Goal: Task Accomplishment & Management: Manage account settings

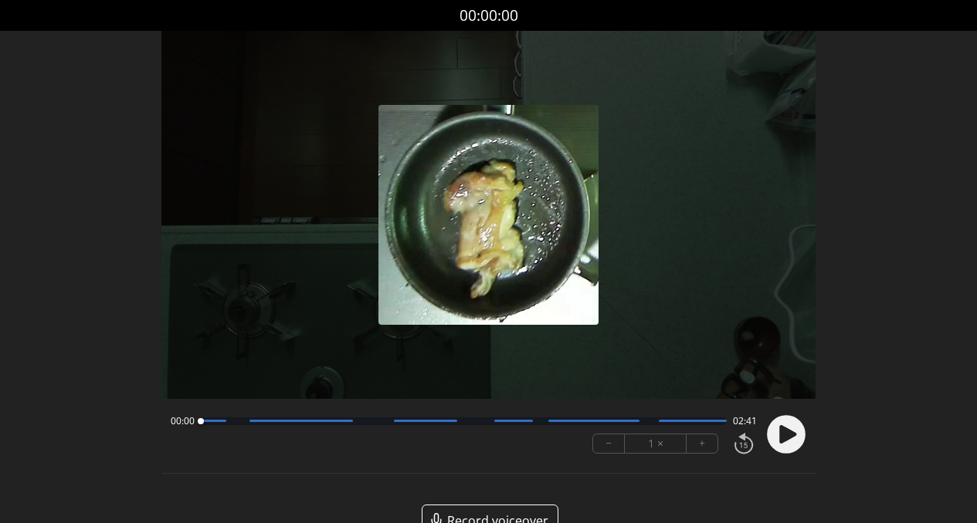
click at [776, 434] on circle at bounding box center [786, 434] width 39 height 39
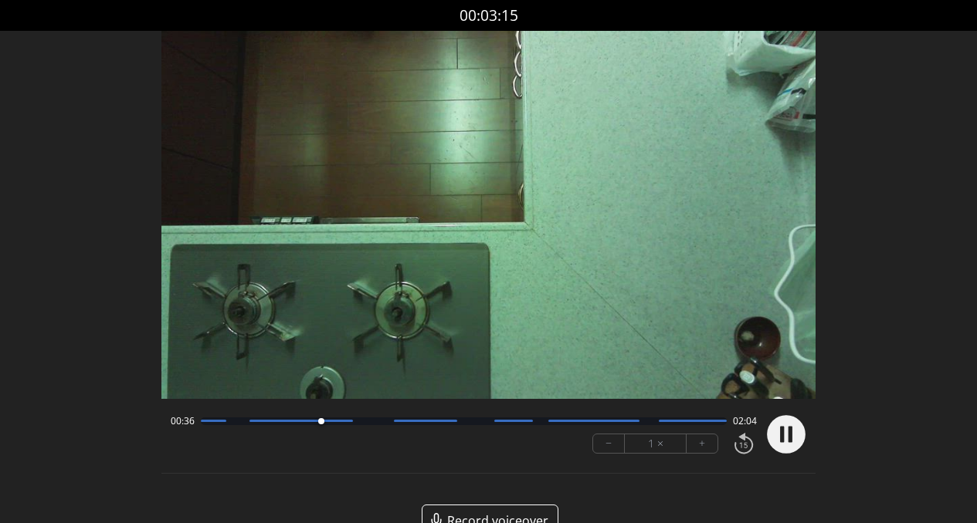
click at [781, 442] on icon at bounding box center [782, 434] width 4 height 16
click at [784, 432] on icon at bounding box center [787, 434] width 17 height 19
click at [372, 426] on div "00:38 02:03" at bounding box center [464, 421] width 587 height 12
click at [374, 424] on div at bounding box center [464, 422] width 526 height 8
click at [472, 425] on div at bounding box center [464, 422] width 526 height 8
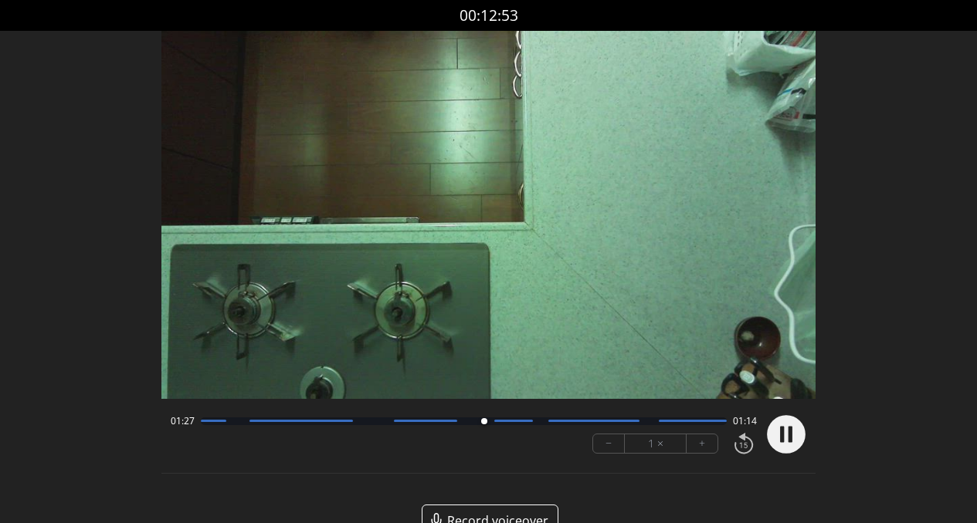
click at [536, 422] on div at bounding box center [464, 422] width 526 height 8
click at [645, 425] on div at bounding box center [464, 422] width 526 height 8
click at [790, 435] on icon at bounding box center [790, 434] width 4 height 16
click at [791, 435] on icon at bounding box center [787, 434] width 17 height 19
click at [463, 429] on div "02:22 00:19 − 1 × +" at bounding box center [460, 434] width 593 height 52
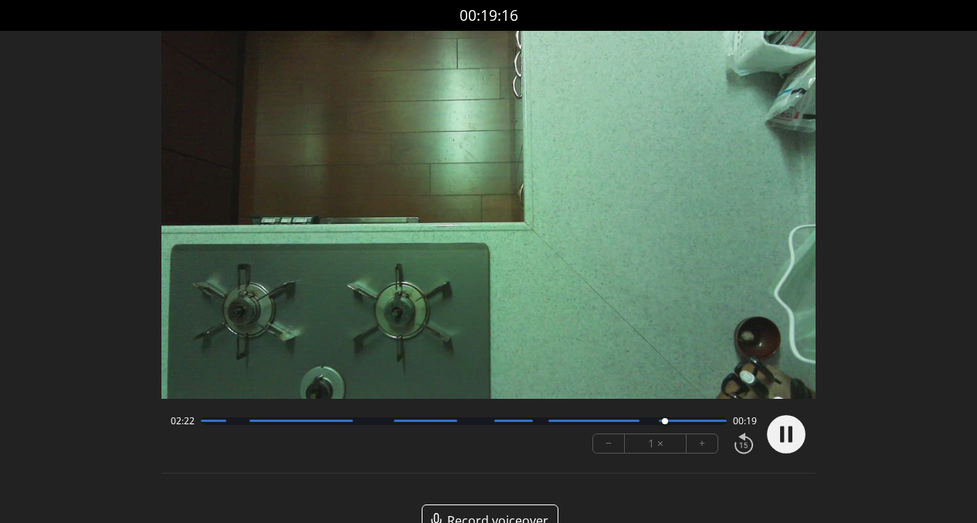
click at [469, 422] on div at bounding box center [464, 422] width 526 height 8
click at [779, 437] on circle at bounding box center [786, 434] width 39 height 39
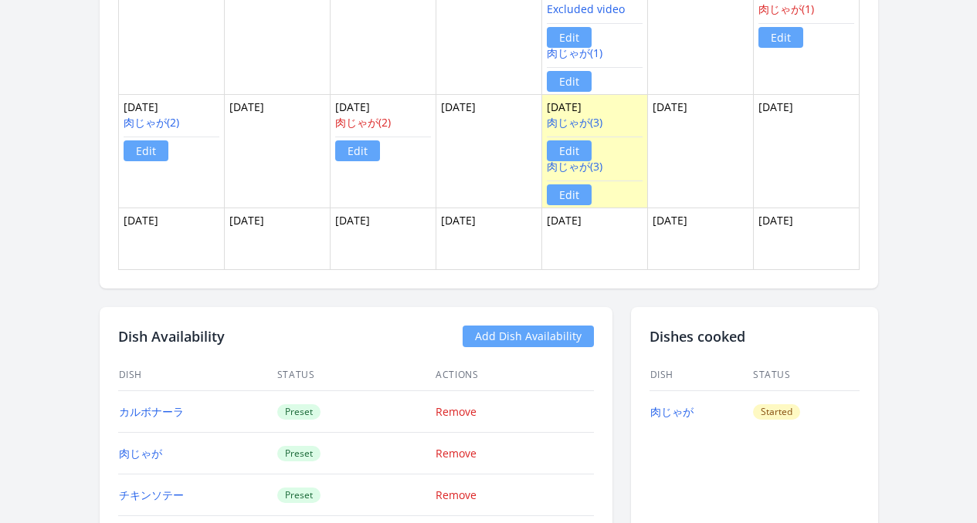
scroll to position [1051, 0]
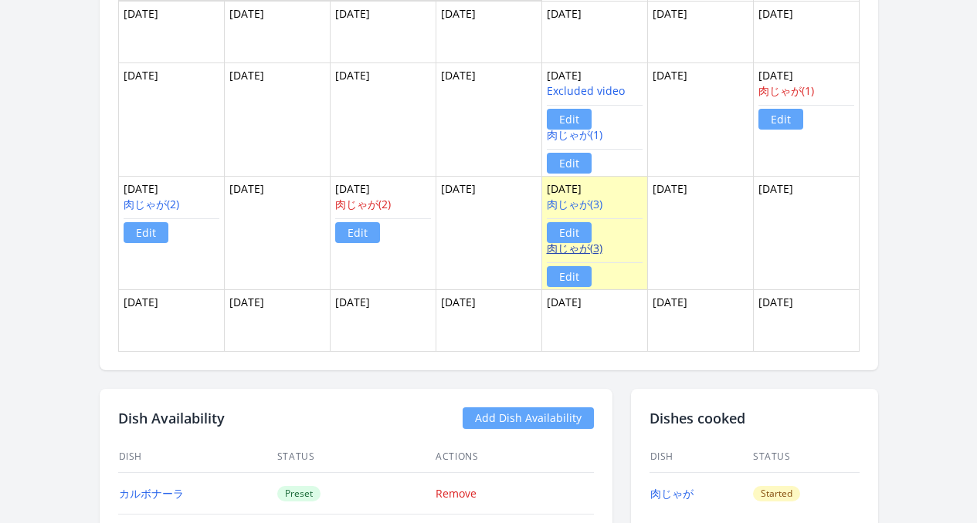
click at [581, 249] on link "肉じゃが(3)" at bounding box center [575, 248] width 56 height 15
click at [581, 204] on link "肉じゃが(3)" at bounding box center [575, 204] width 56 height 15
click at [588, 276] on link "Edit" at bounding box center [569, 276] width 45 height 21
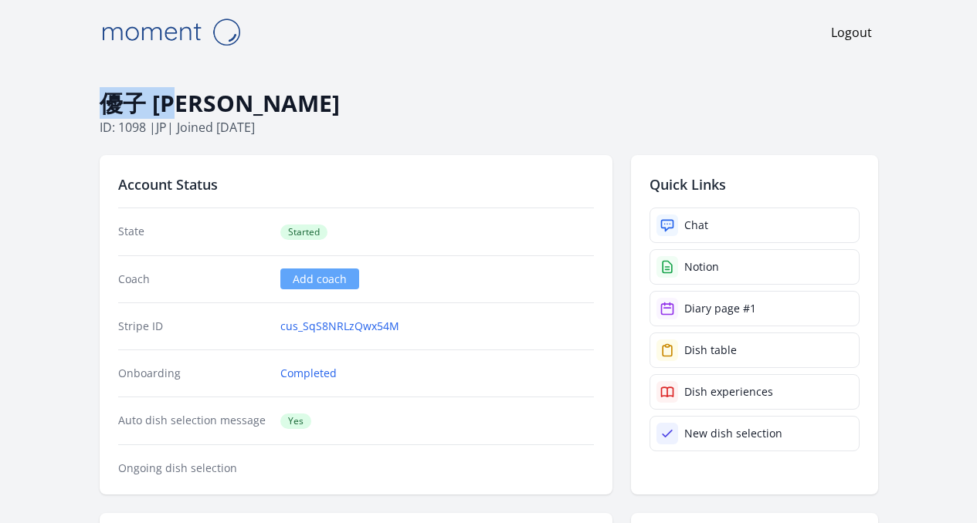
drag, startPoint x: 53, startPoint y: 109, endPoint x: 143, endPoint y: 107, distance: 89.6
click at [143, 107] on h1 "優子 [PERSON_NAME]" at bounding box center [489, 103] width 778 height 29
copy h1 "優子 [PERSON_NAME]"
